Goal: Find contact information: Find contact information

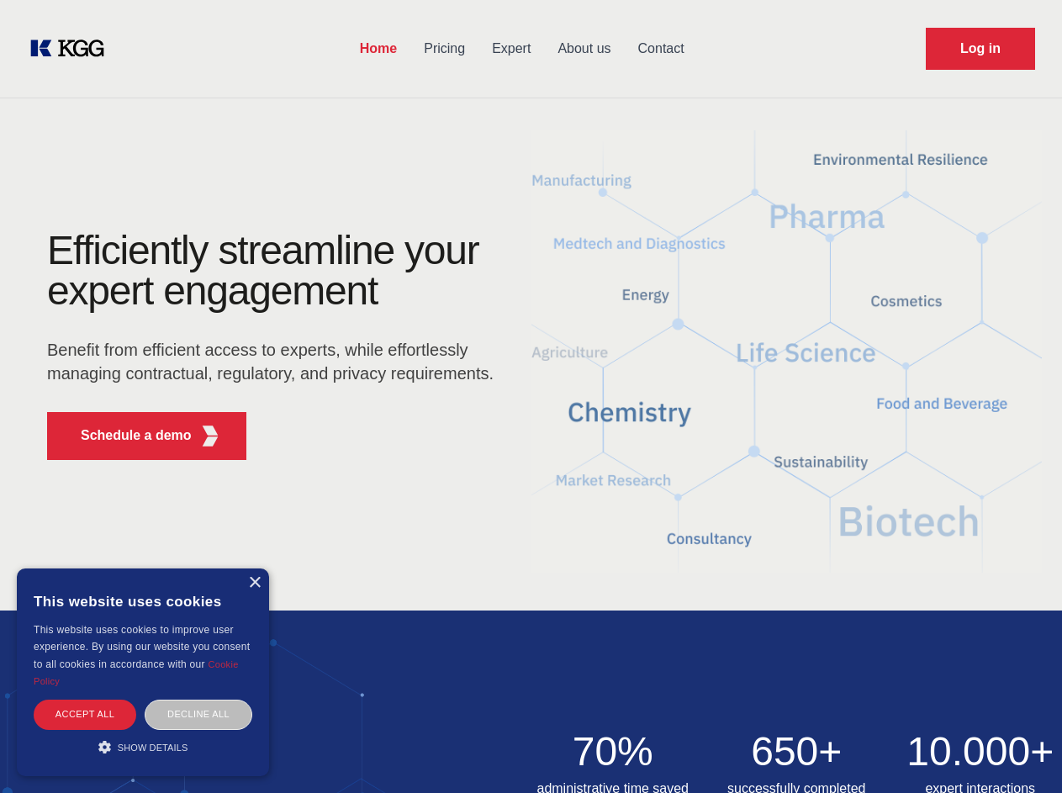
click at [531, 396] on div "Efficiently streamline your expert engagement Benefit from efficient access to …" at bounding box center [275, 351] width 511 height 243
click at [126, 436] on p "Schedule a demo" at bounding box center [136, 436] width 111 height 20
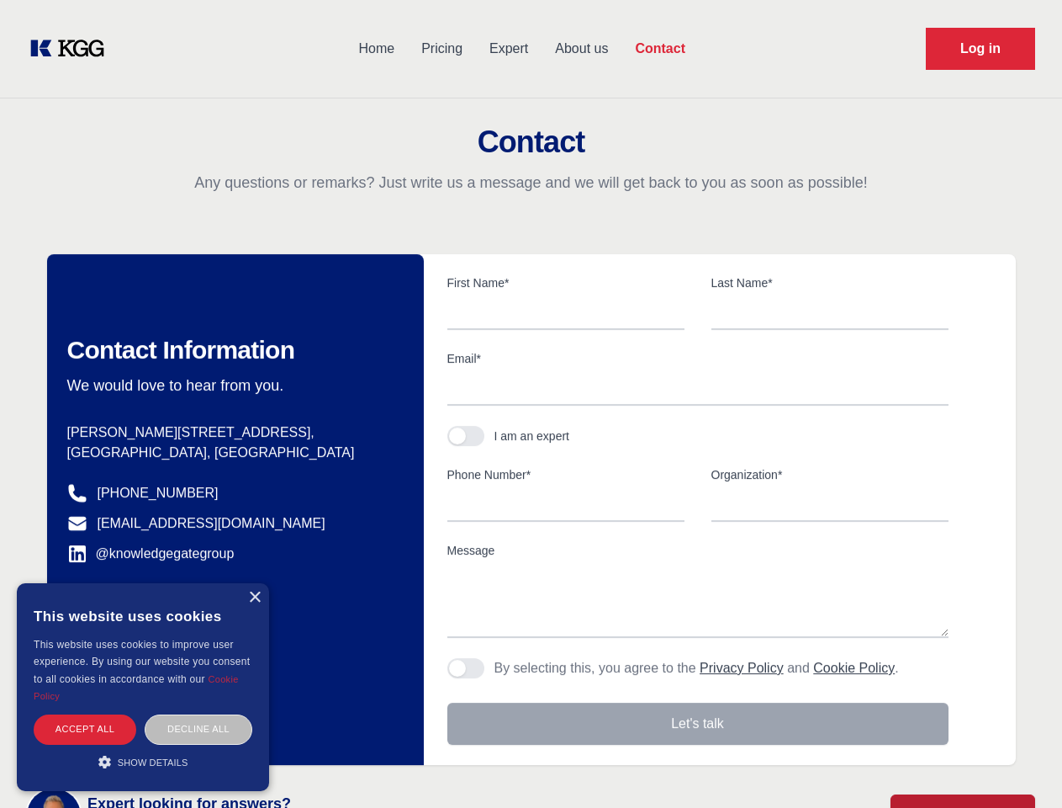
click at [254, 583] on div "× This website uses cookies This website uses cookies to improve user experienc…" at bounding box center [143, 687] width 252 height 208
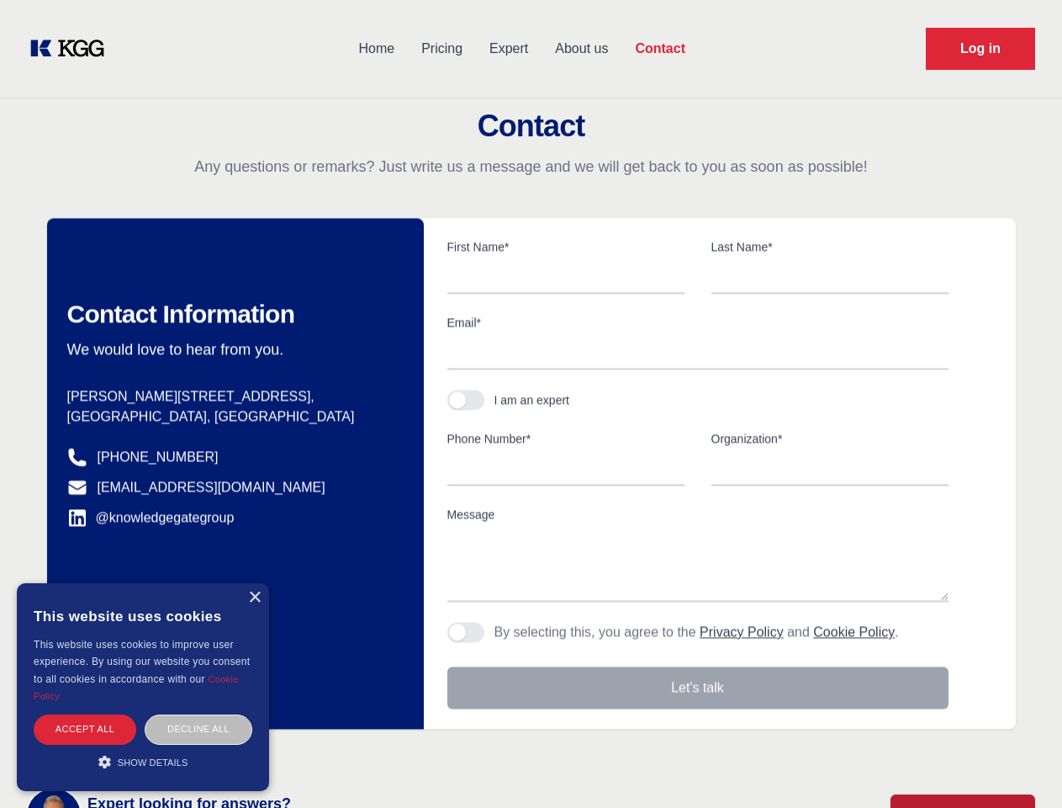
click at [85, 714] on div "Accept all" at bounding box center [85, 728] width 103 height 29
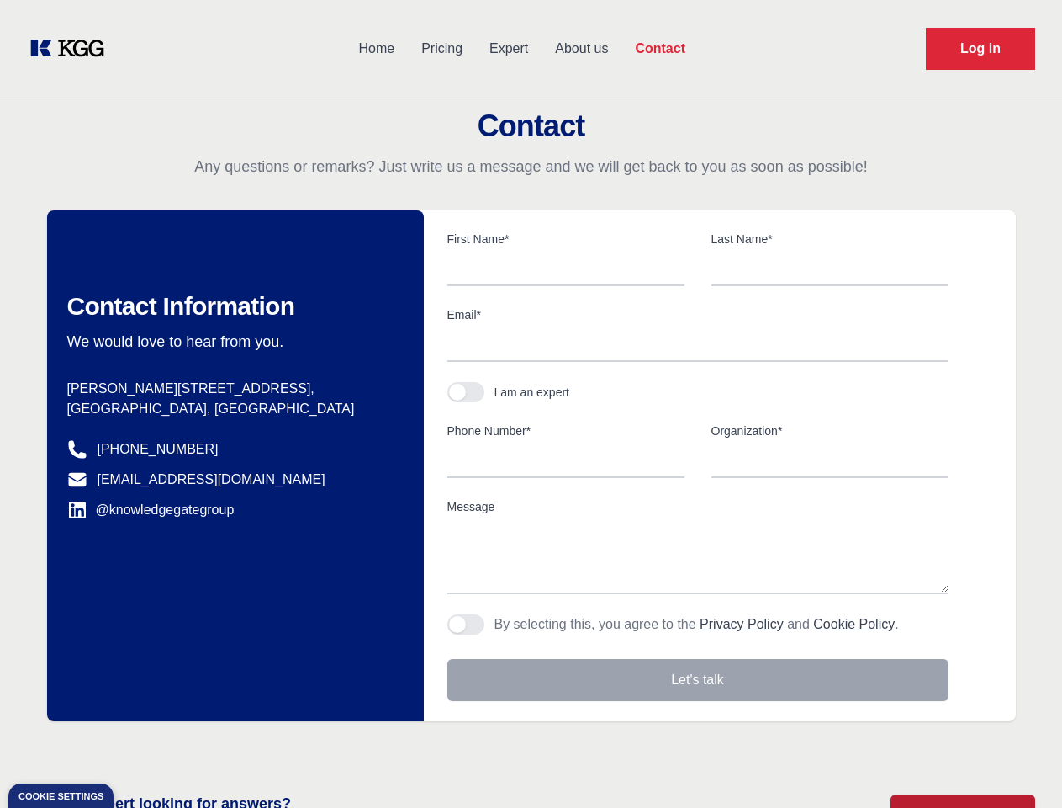
click at [199, 714] on div "Contact Information We would love to hear from you. Postal address [PERSON_NAME…" at bounding box center [235, 465] width 377 height 511
click at [143, 747] on main "Contact Any questions or remarks? Just write us a message and we will get back …" at bounding box center [531, 438] width 1062 height 876
